Goal: Task Accomplishment & Management: Use online tool/utility

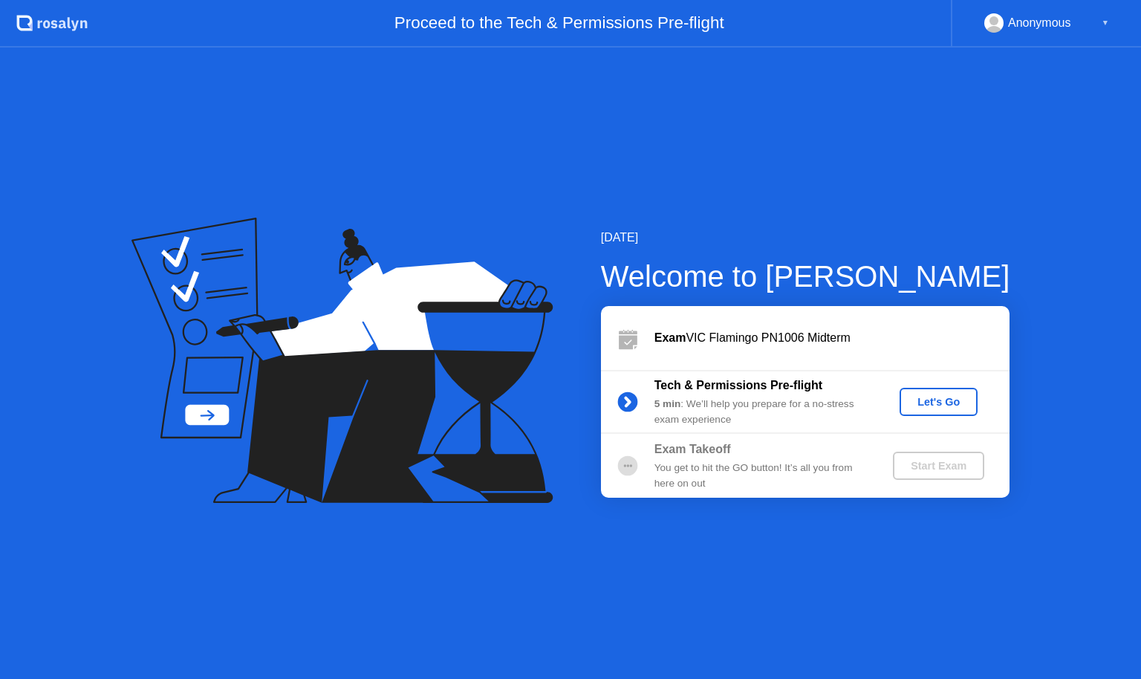
click at [943, 401] on div "Let's Go" at bounding box center [938, 402] width 66 height 12
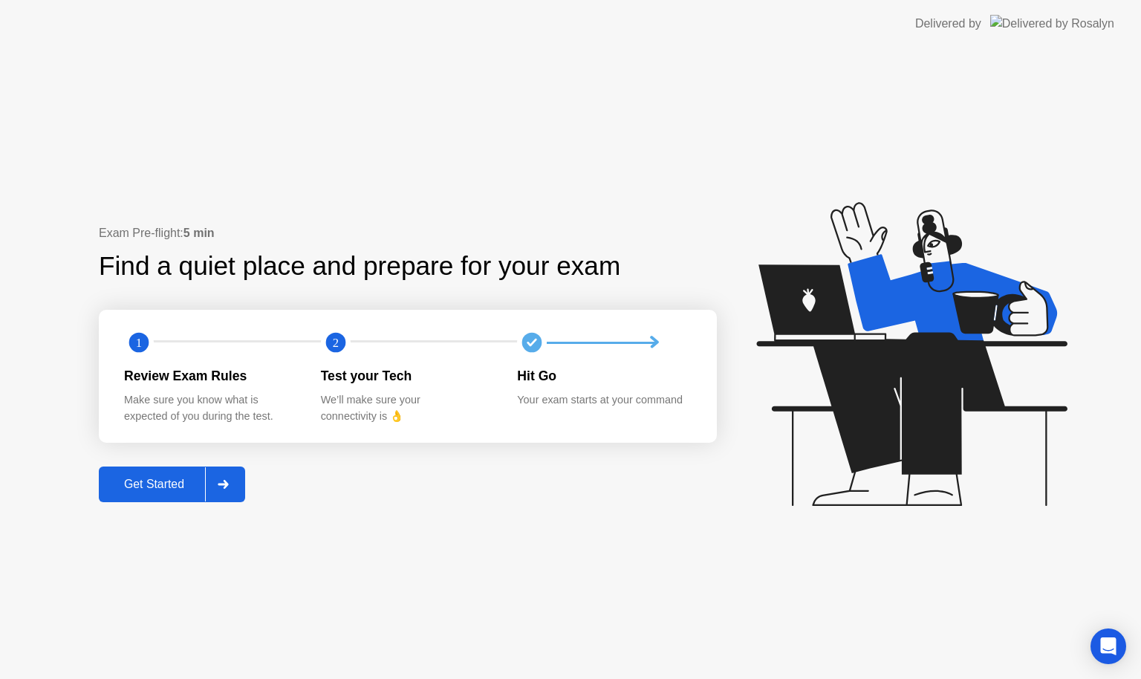
click at [162, 495] on button "Get Started" at bounding box center [172, 484] width 146 height 36
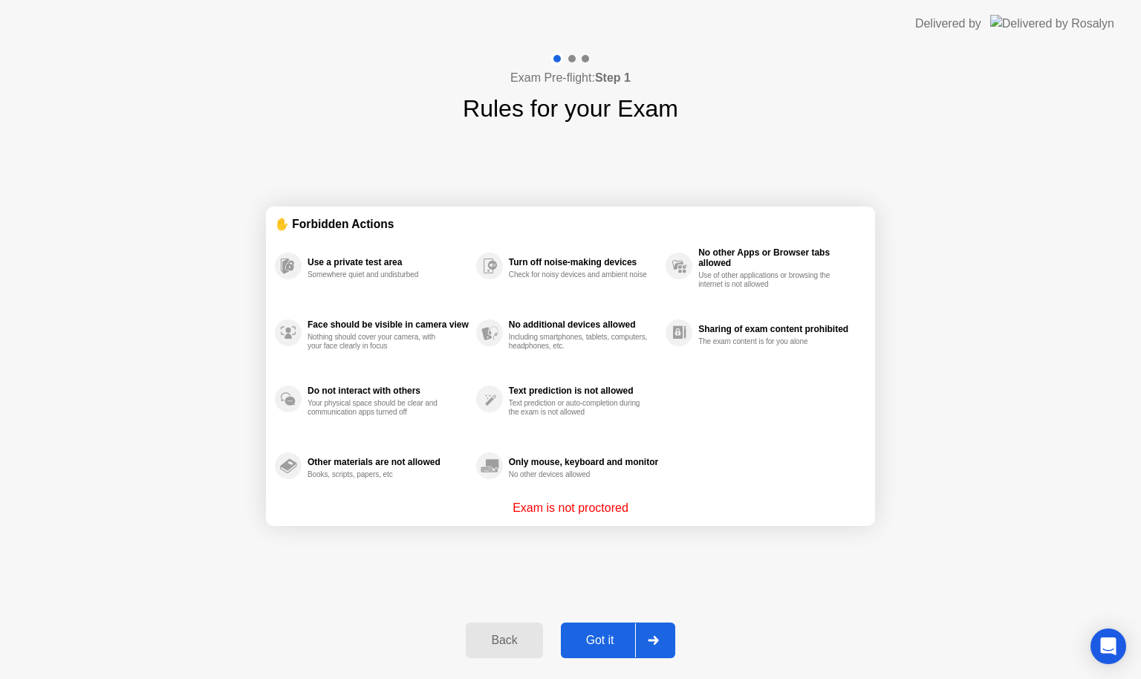
click at [596, 628] on button "Got it" at bounding box center [618, 640] width 114 height 36
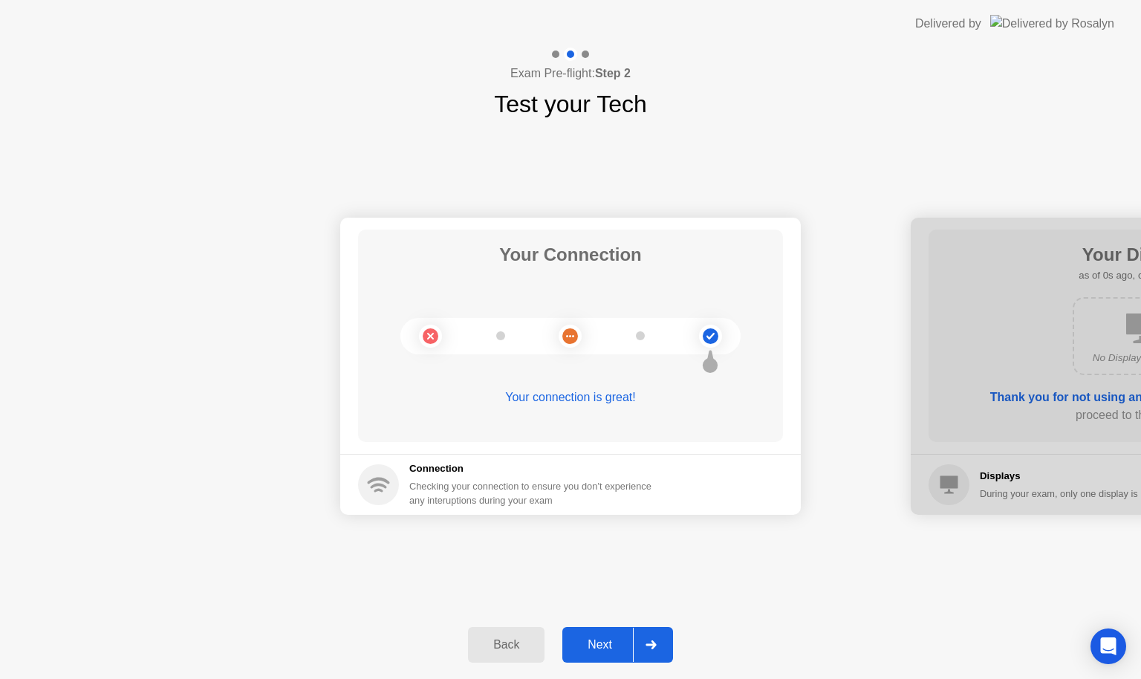
click at [596, 642] on div "Next" at bounding box center [600, 644] width 66 height 13
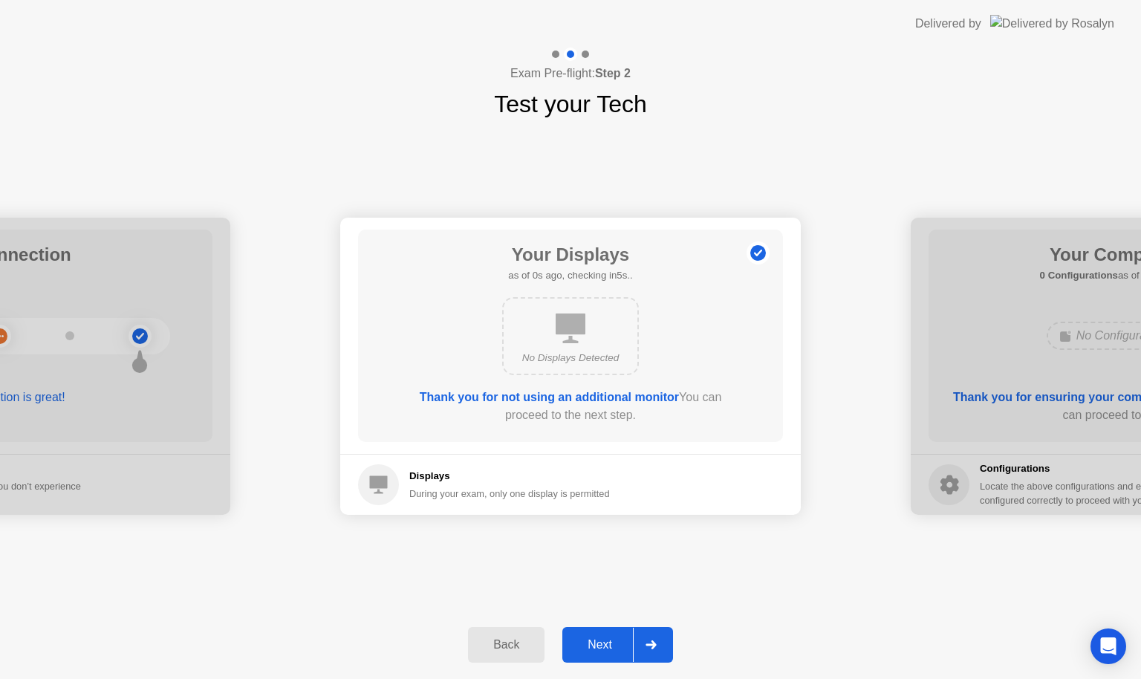
click at [596, 642] on div "Next" at bounding box center [600, 644] width 66 height 13
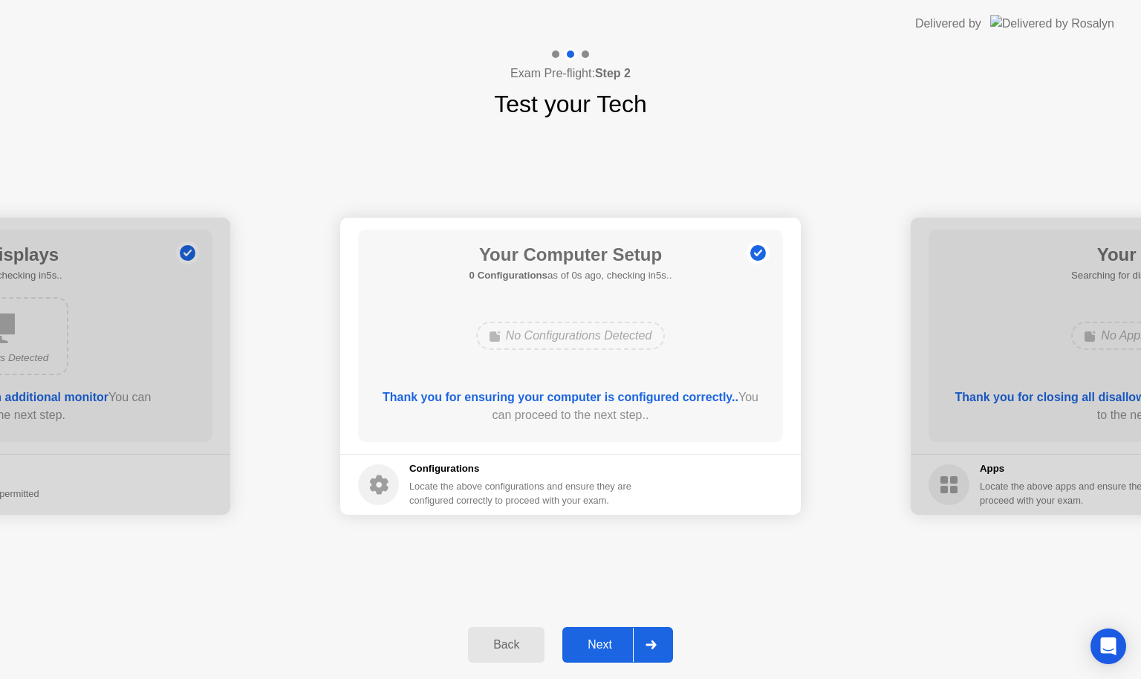
click at [596, 642] on div "Next" at bounding box center [600, 644] width 66 height 13
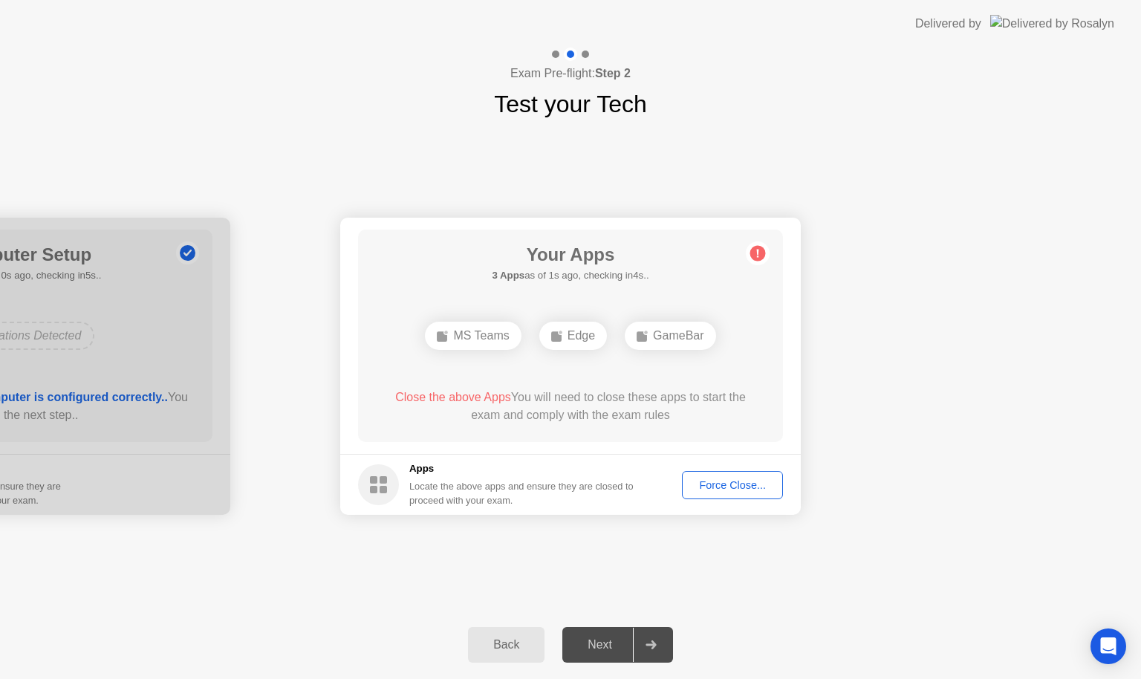
click at [710, 487] on div "Force Close..." at bounding box center [732, 485] width 91 height 12
click at [737, 479] on div "Force Close..." at bounding box center [732, 485] width 91 height 12
click at [713, 488] on div "Force Close..." at bounding box center [732, 485] width 91 height 12
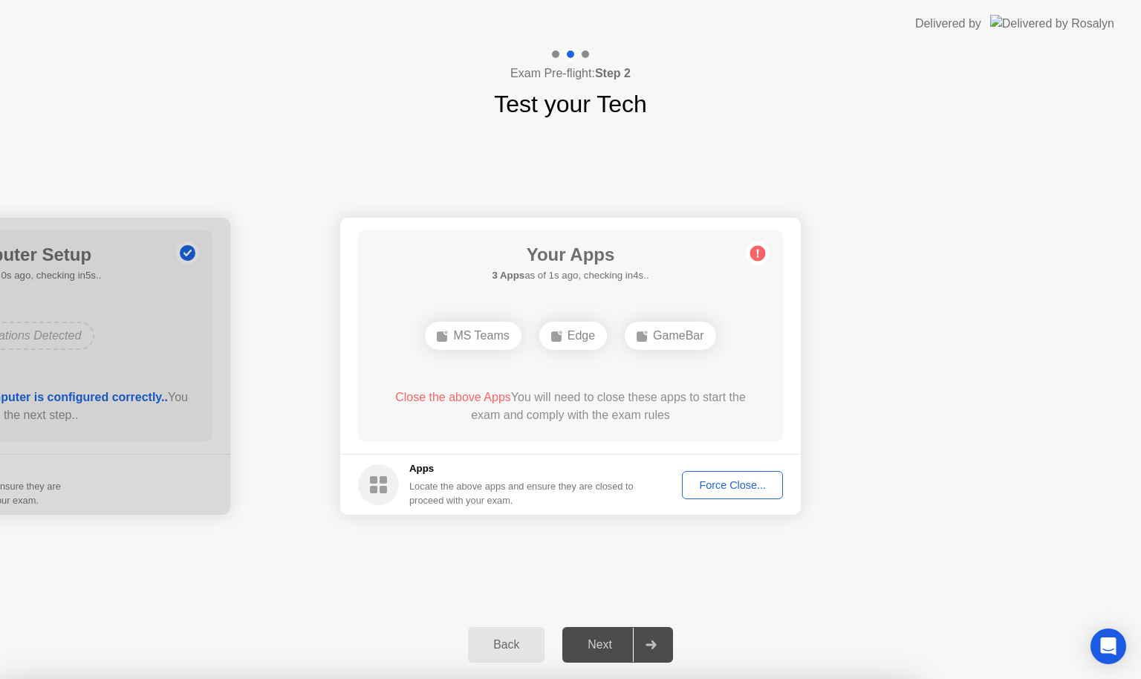
click at [740, 479] on div "Force Close..." at bounding box center [732, 485] width 91 height 12
click at [708, 483] on div "Force Close..." at bounding box center [732, 485] width 91 height 12
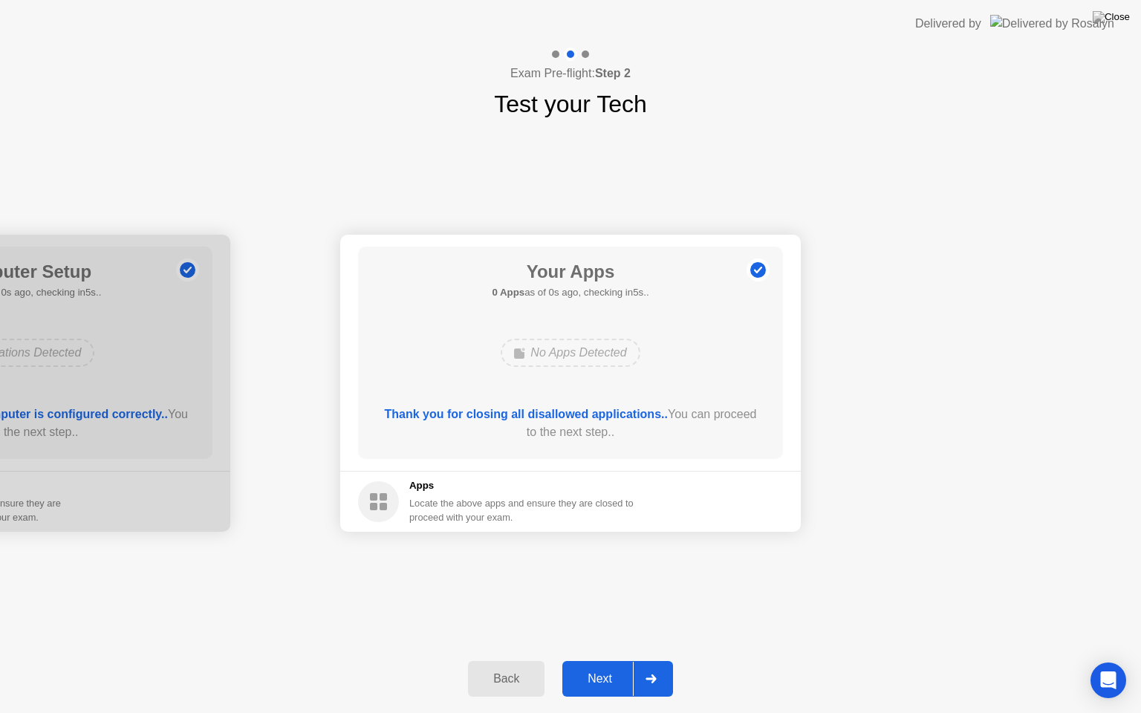
click at [633, 441] on div "Thank you for closing all disallowed applications.. You can proceed to the next…" at bounding box center [570, 426] width 382 height 42
click at [590, 678] on div "Next" at bounding box center [600, 678] width 66 height 13
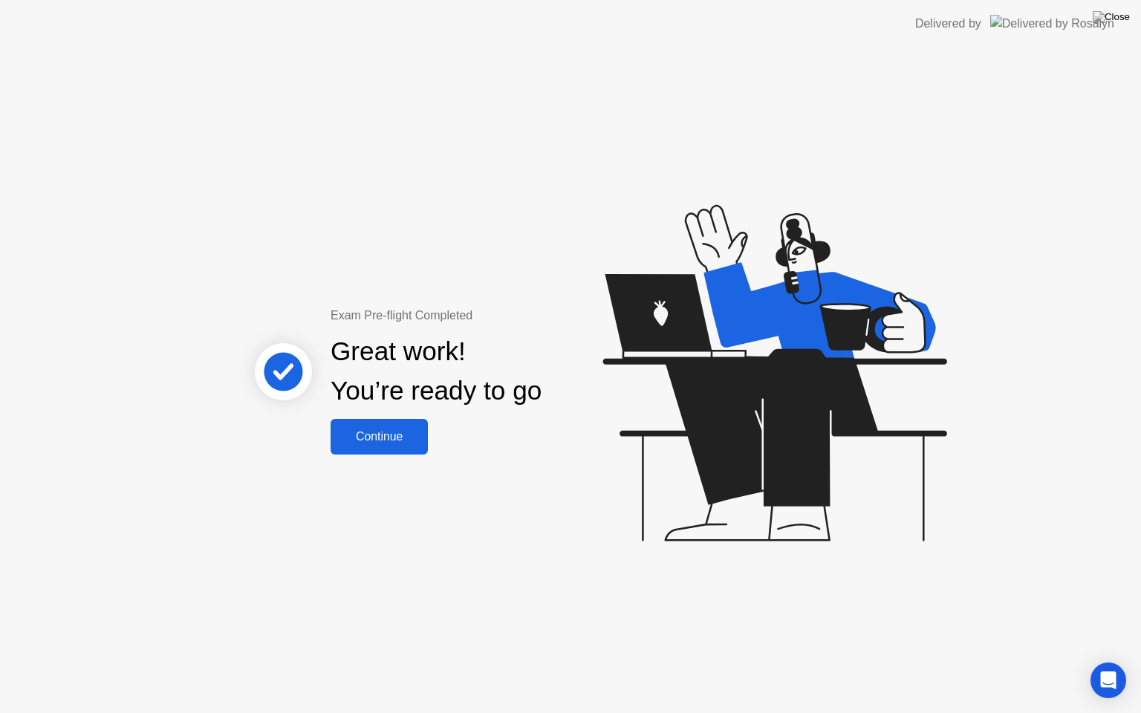
click at [388, 440] on div "Continue" at bounding box center [379, 436] width 88 height 13
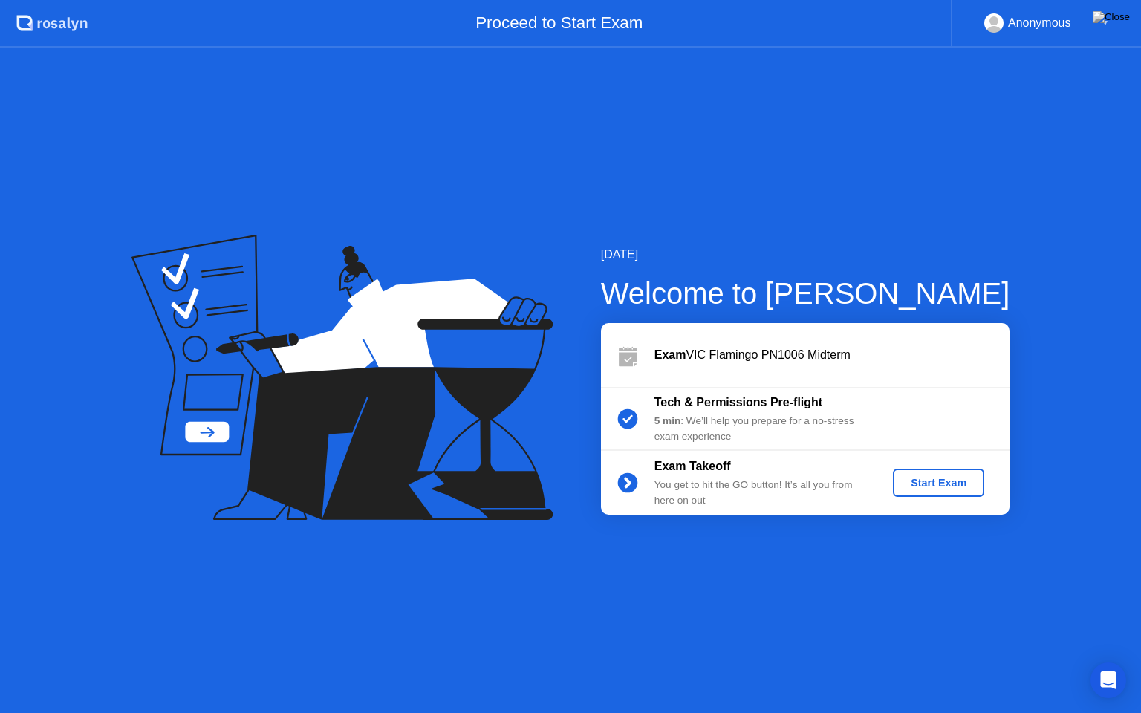
click at [956, 480] on div "Start Exam" at bounding box center [938, 483] width 79 height 12
